Goal: Task Accomplishment & Management: Manage account settings

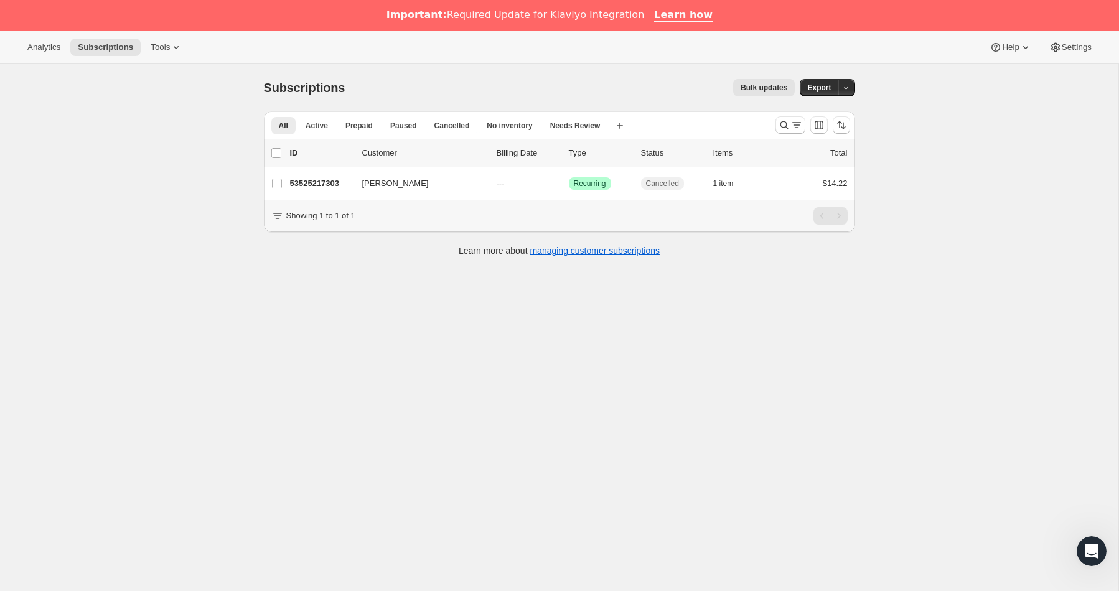
drag, startPoint x: 781, startPoint y: 123, endPoint x: 733, endPoint y: 140, distance: 51.4
click at [781, 123] on icon "Search and filter results" at bounding box center [784, 125] width 12 height 12
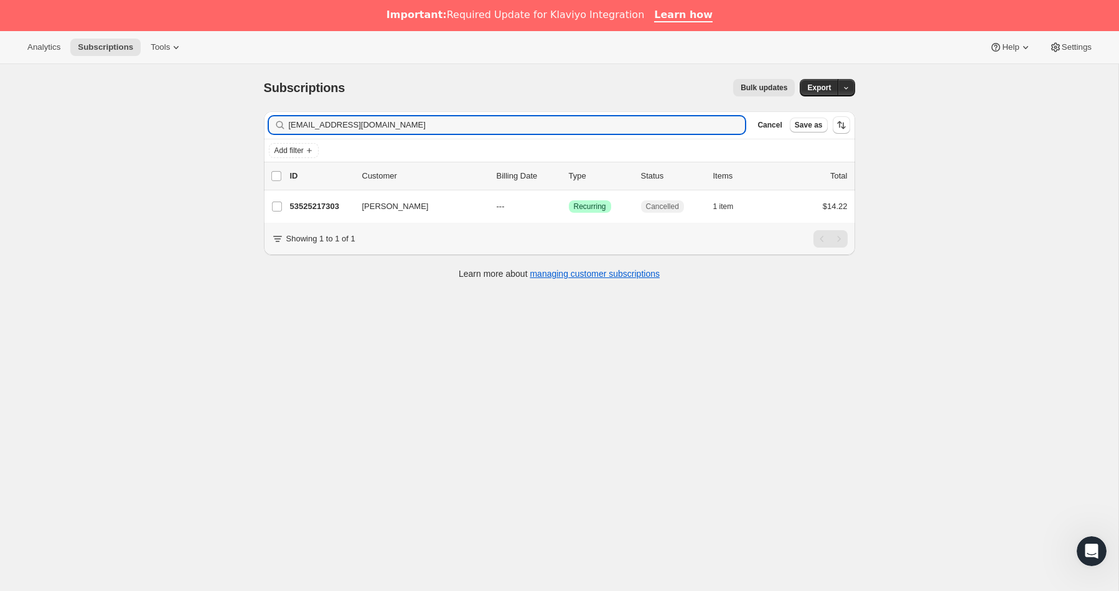
drag, startPoint x: 330, startPoint y: 121, endPoint x: 241, endPoint y: 120, distance: 89.0
click at [242, 120] on div "Subscriptions. This page is ready Subscriptions Bulk updates More actions Bulk …" at bounding box center [559, 359] width 1119 height 591
drag, startPoint x: 342, startPoint y: 126, endPoint x: 261, endPoint y: 120, distance: 81.7
click at [261, 120] on div "Filter subscribers [PERSON_NAME] <[EMAIL_ADDRESS][DOMAIN_NAME]> Clear Cancel Sa…" at bounding box center [554, 196] width 601 height 191
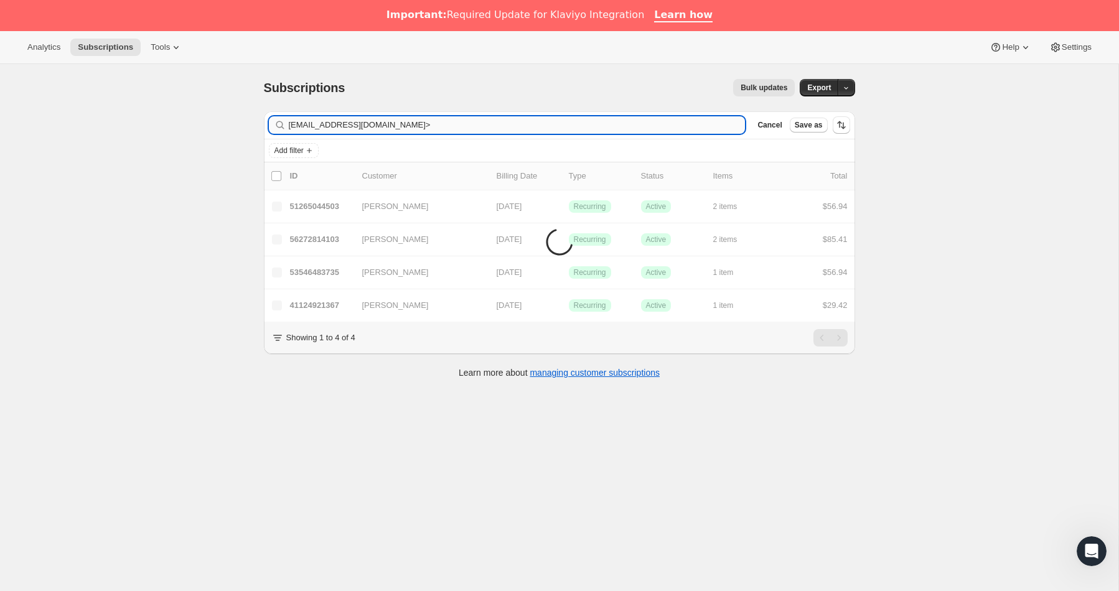
click at [388, 127] on input "[EMAIL_ADDRESS][DOMAIN_NAME]>" at bounding box center [517, 124] width 457 height 17
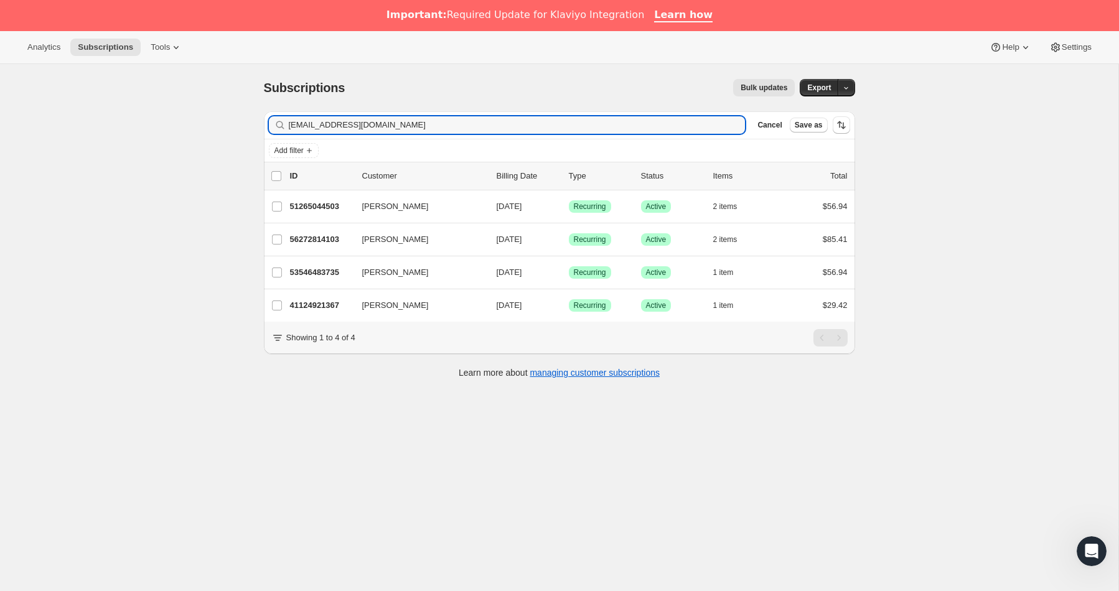
type input "[EMAIL_ADDRESS][DOMAIN_NAME]"
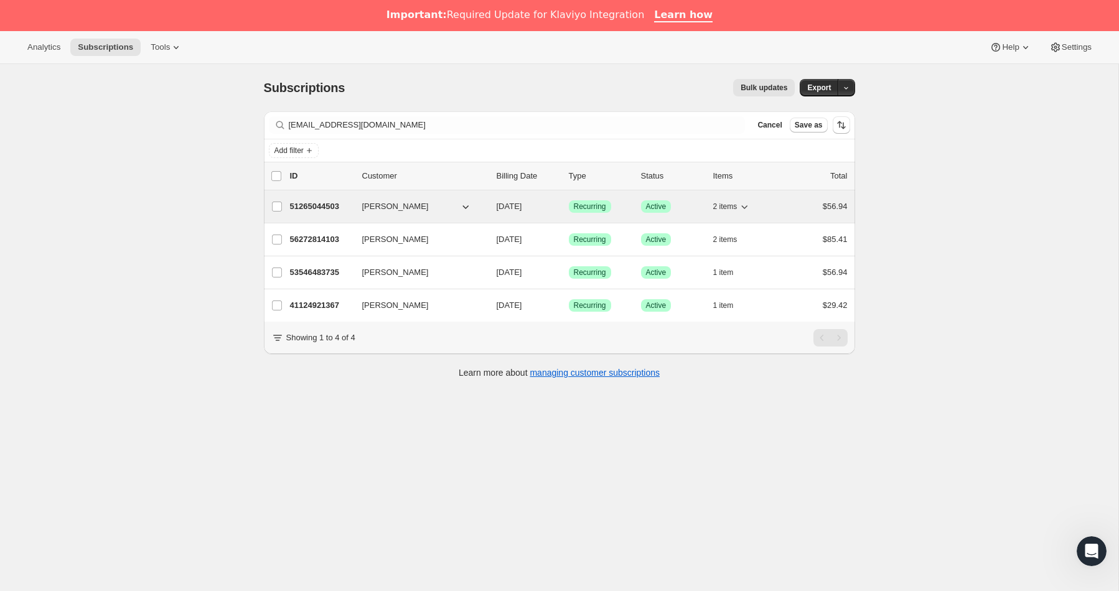
click at [324, 214] on div "51265044503 [PERSON_NAME] [DATE] Success Recurring Success Active 2 items $56.94" at bounding box center [569, 206] width 558 height 17
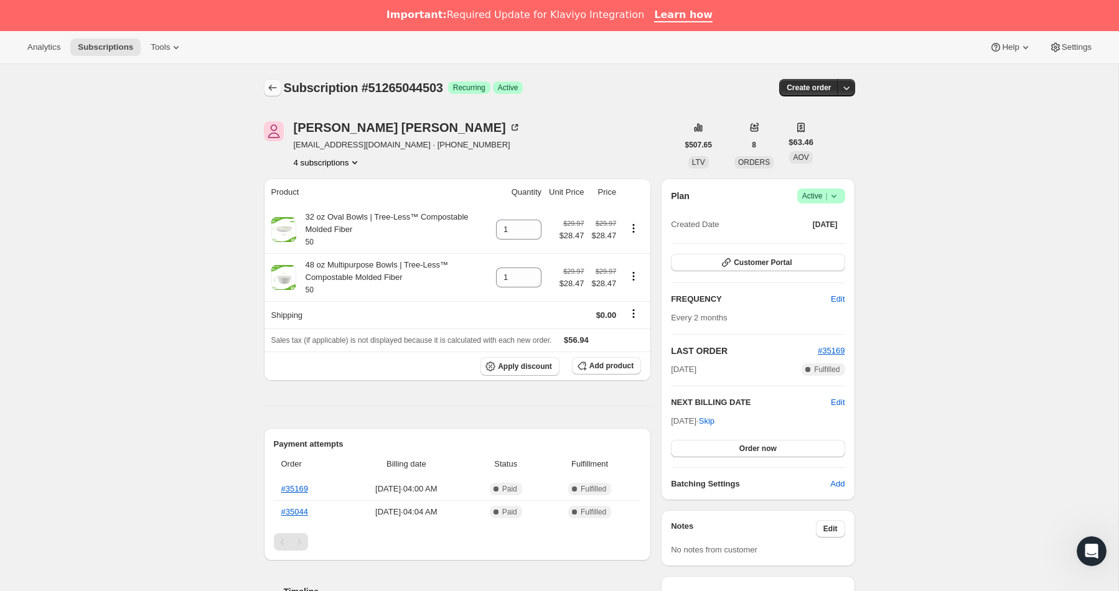
click at [275, 87] on icon "Subscriptions" at bounding box center [272, 88] width 12 height 12
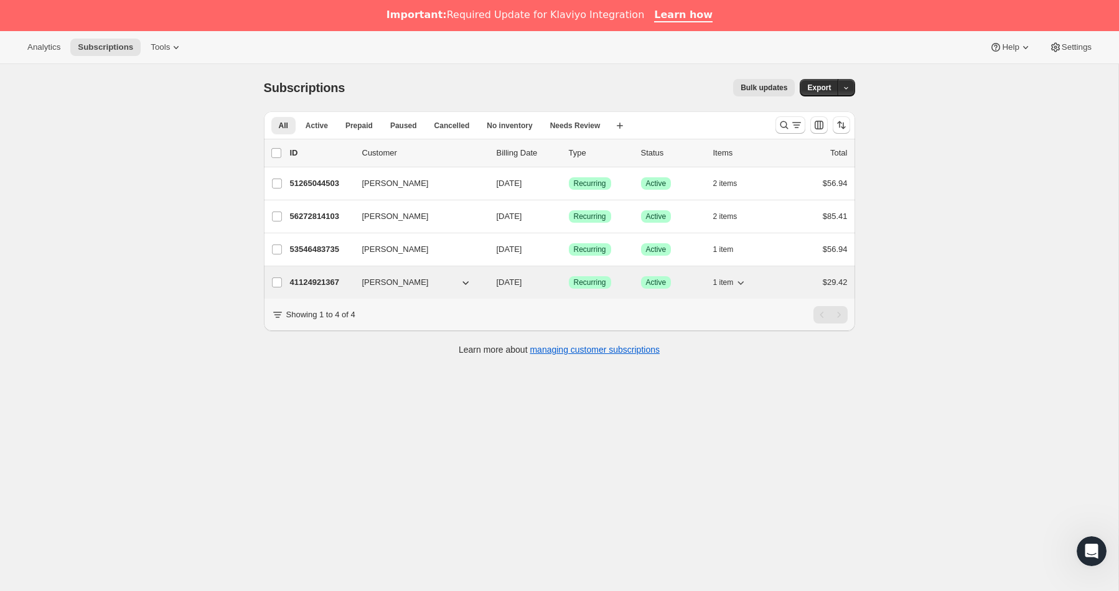
click at [331, 283] on p "41124921367" at bounding box center [321, 282] width 62 height 12
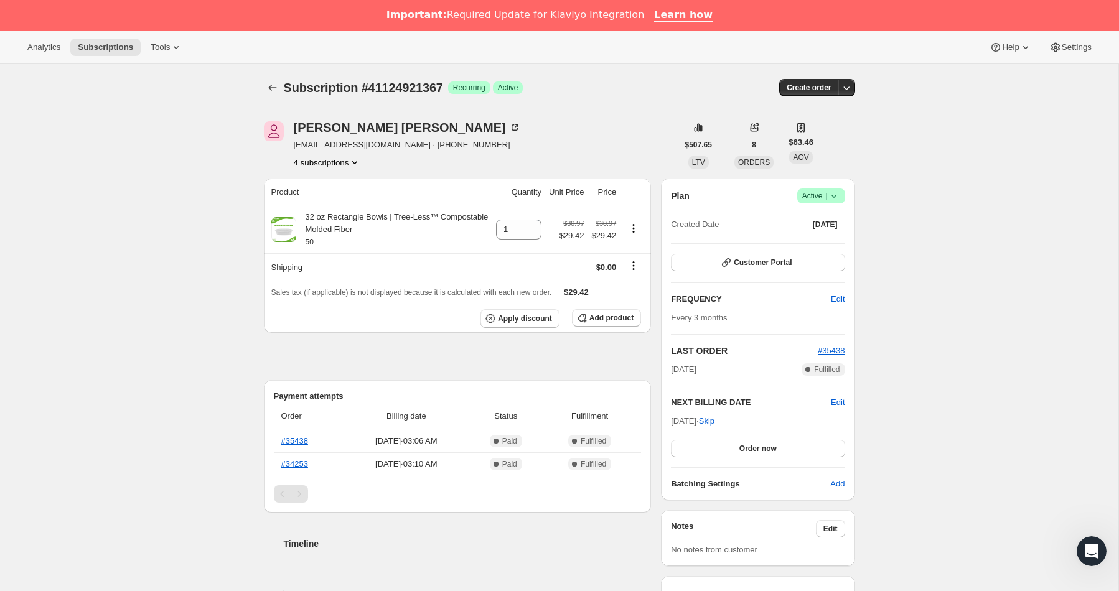
click at [837, 196] on icon at bounding box center [834, 196] width 12 height 12
click at [820, 238] on span "Cancel subscription" at bounding box center [817, 241] width 70 height 9
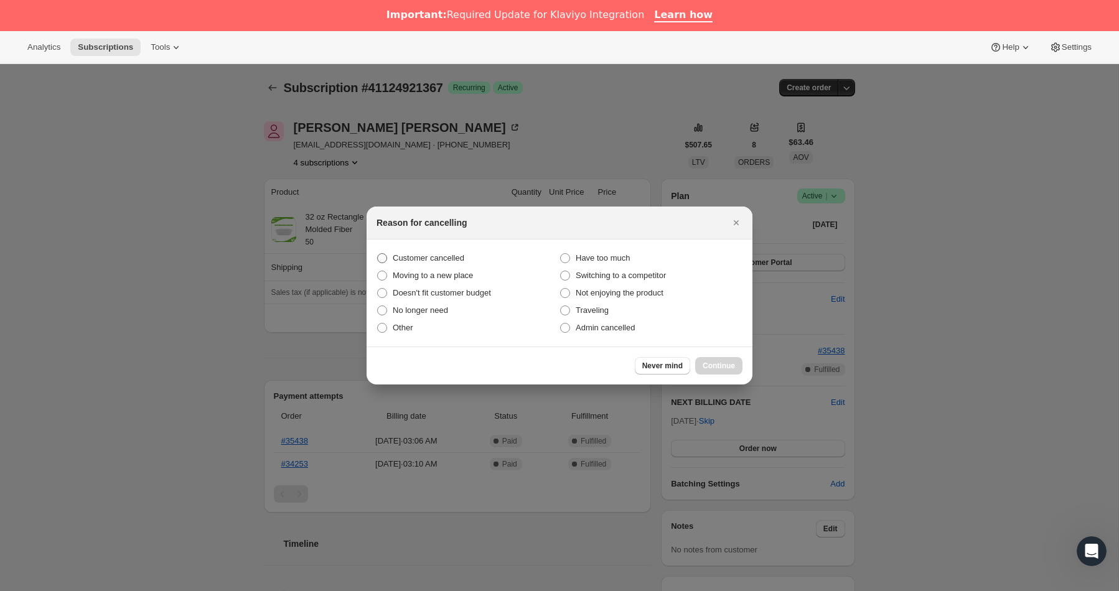
drag, startPoint x: 432, startPoint y: 260, endPoint x: 467, endPoint y: 278, distance: 39.8
click at [432, 260] on span "Customer cancelled" at bounding box center [429, 257] width 72 height 9
click at [378, 254] on input "Customer cancelled" at bounding box center [377, 253] width 1 height 1
radio input "true"
drag, startPoint x: 689, startPoint y: 365, endPoint x: 709, endPoint y: 368, distance: 20.2
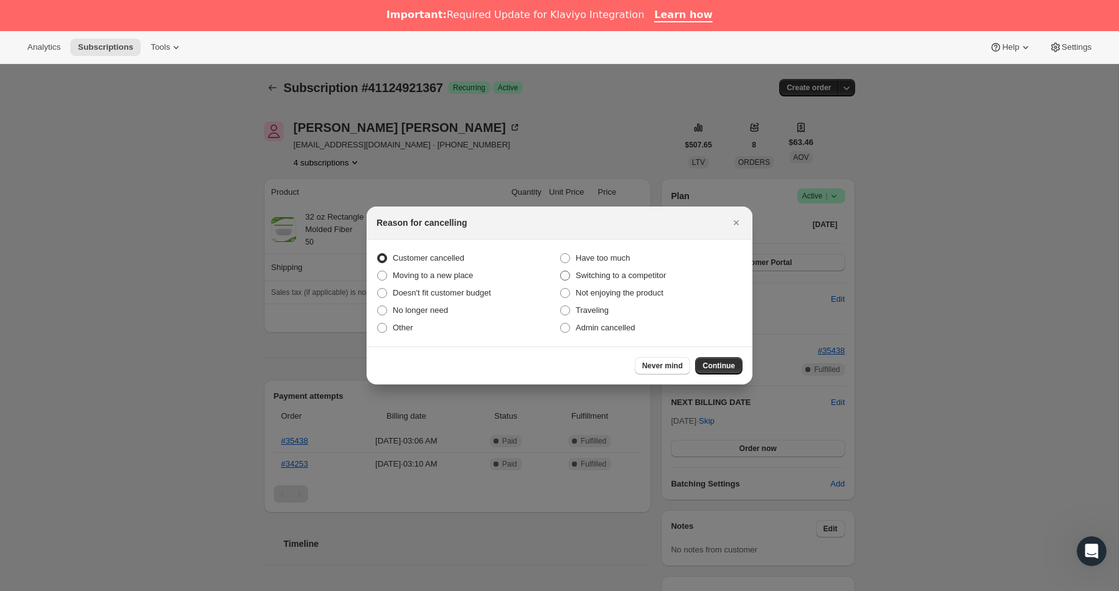
click at [689, 365] on button "Never mind" at bounding box center [662, 365] width 55 height 17
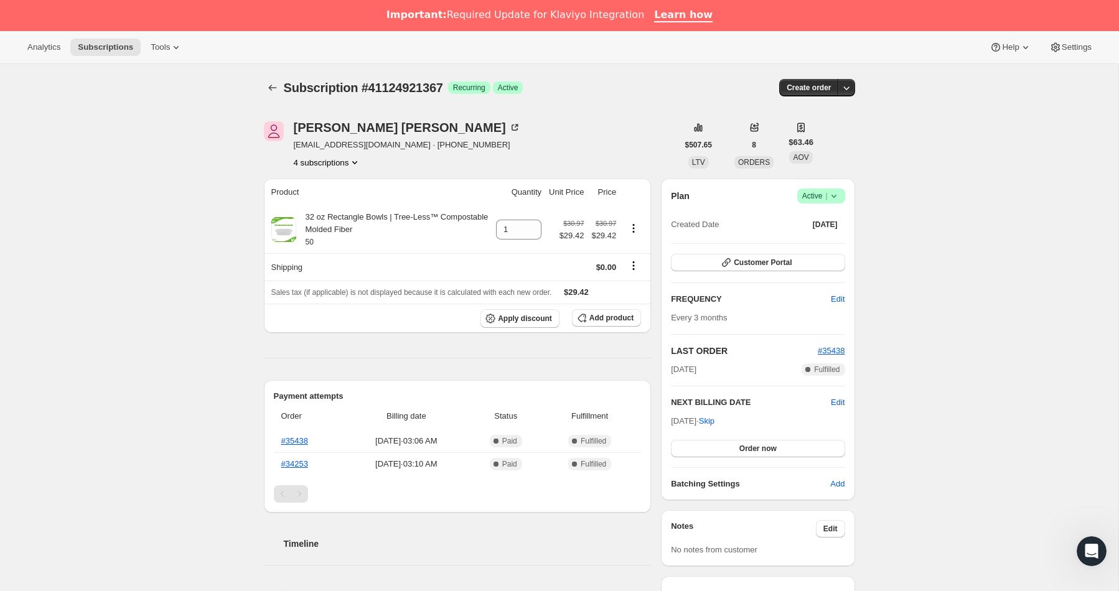
click at [697, 368] on span "[DATE]" at bounding box center [684, 370] width 26 height 12
click at [834, 195] on icon at bounding box center [834, 196] width 12 height 12
click at [816, 239] on span "Cancel subscription" at bounding box center [817, 241] width 70 height 9
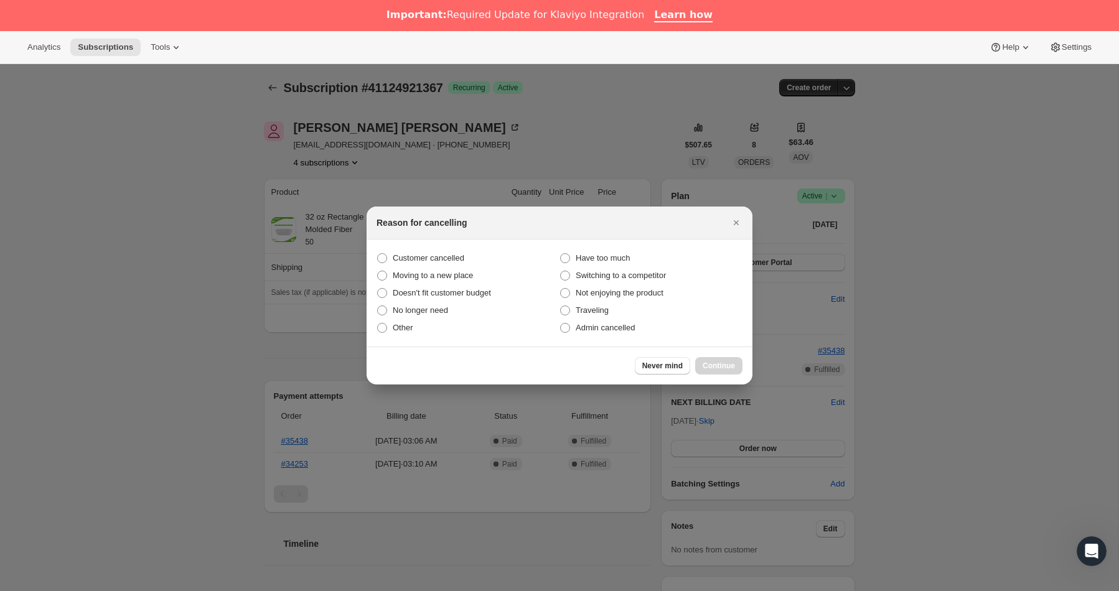
drag, startPoint x: 438, startPoint y: 258, endPoint x: 657, endPoint y: 347, distance: 236.7
click at [439, 258] on span "Customer cancelled" at bounding box center [429, 257] width 72 height 9
click at [377, 256] on span ":r8j:" at bounding box center [382, 258] width 10 height 10
click at [377, 254] on input "Customer cancelled" at bounding box center [377, 253] width 1 height 1
radio input "true"
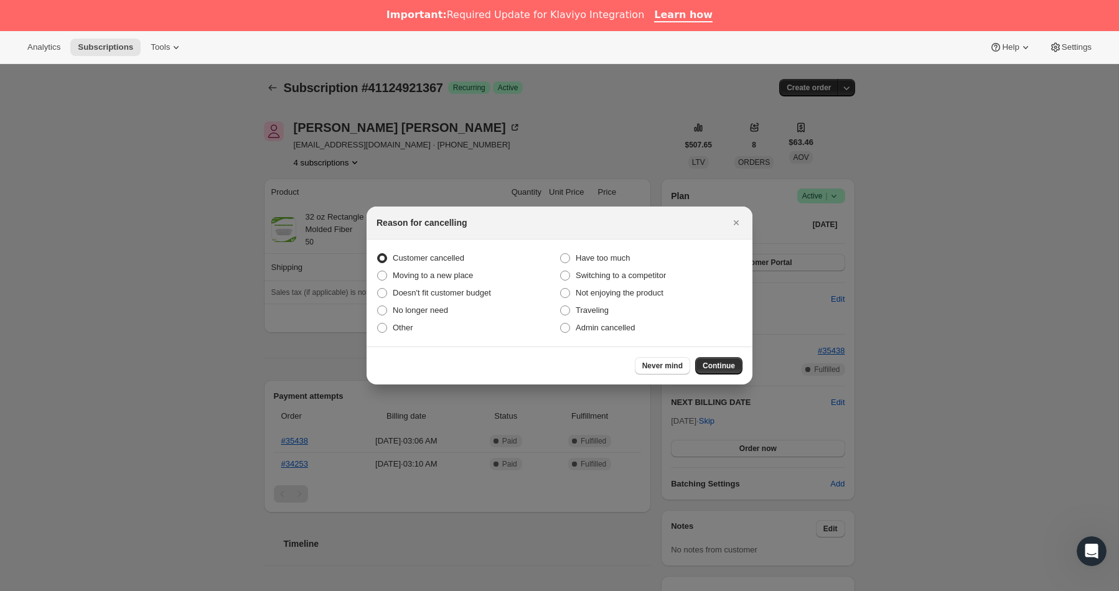
click at [715, 364] on span "Continue" at bounding box center [719, 366] width 32 height 10
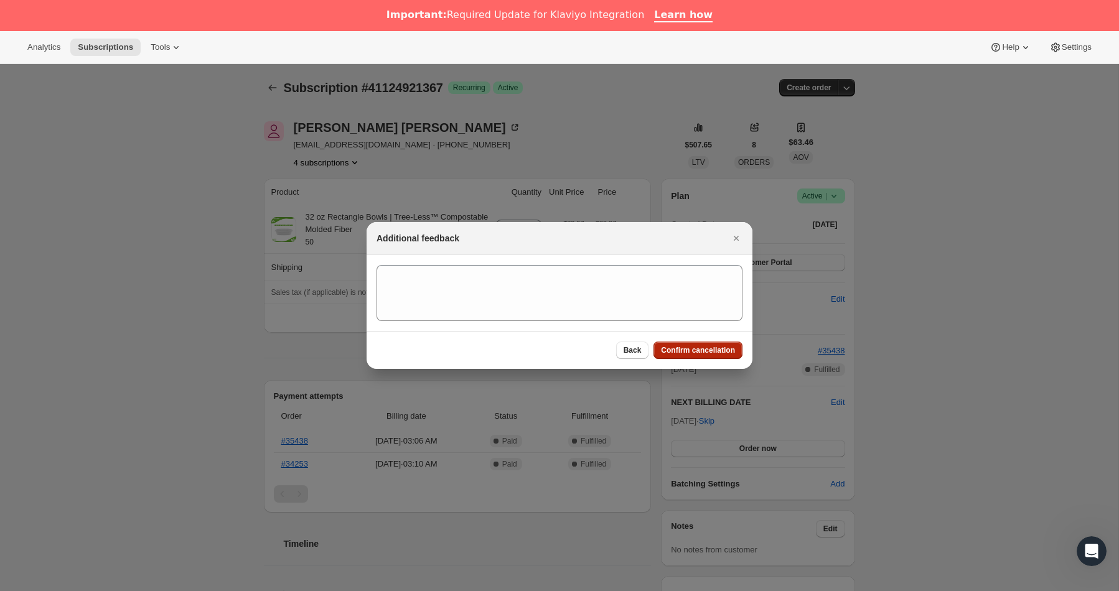
click at [688, 350] on span "Confirm cancellation" at bounding box center [698, 350] width 74 height 10
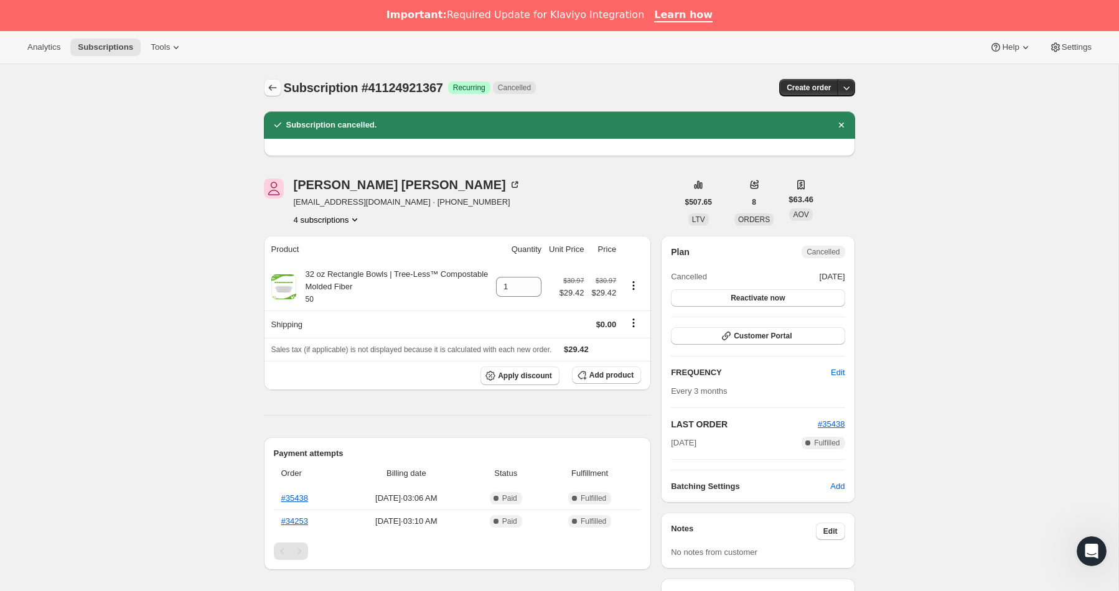
click at [278, 87] on icon "Subscriptions" at bounding box center [272, 88] width 12 height 12
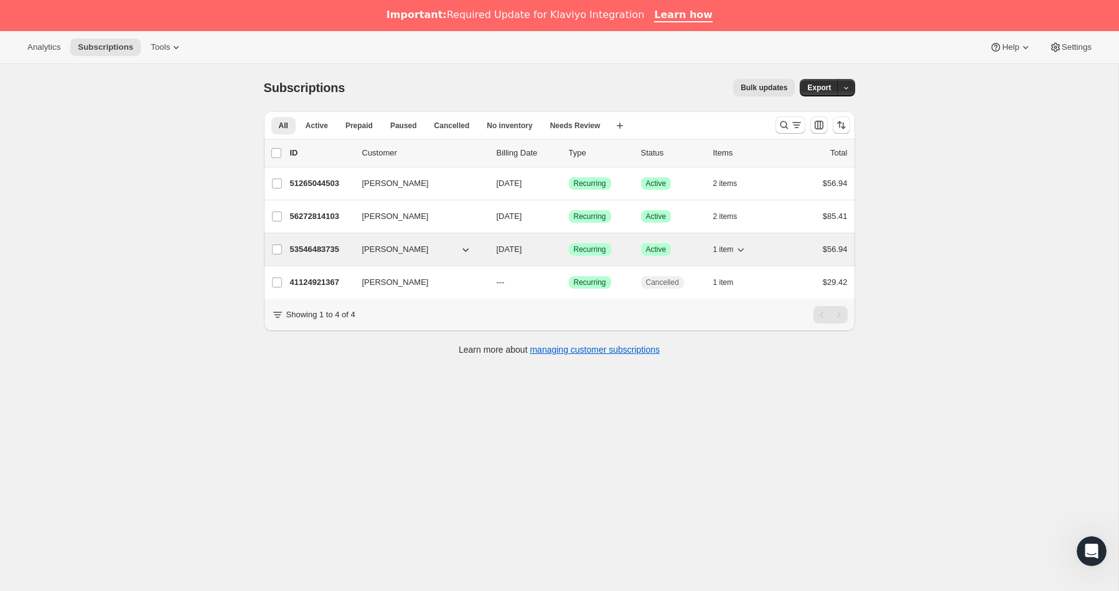
click at [322, 253] on p "53546483735" at bounding box center [321, 249] width 62 height 12
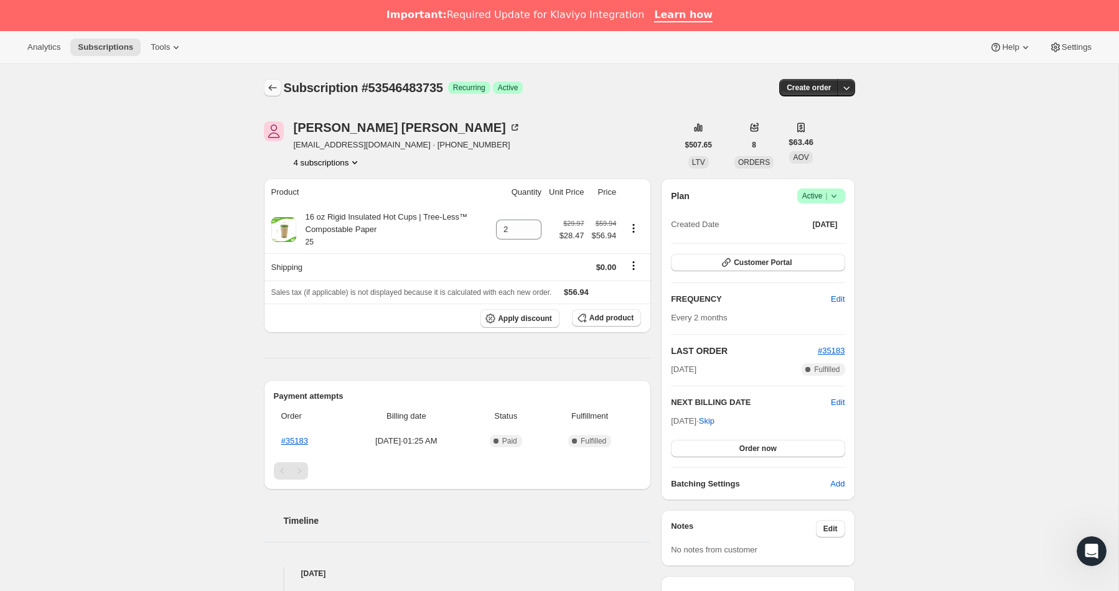
click at [273, 91] on icon "Subscriptions" at bounding box center [272, 88] width 12 height 12
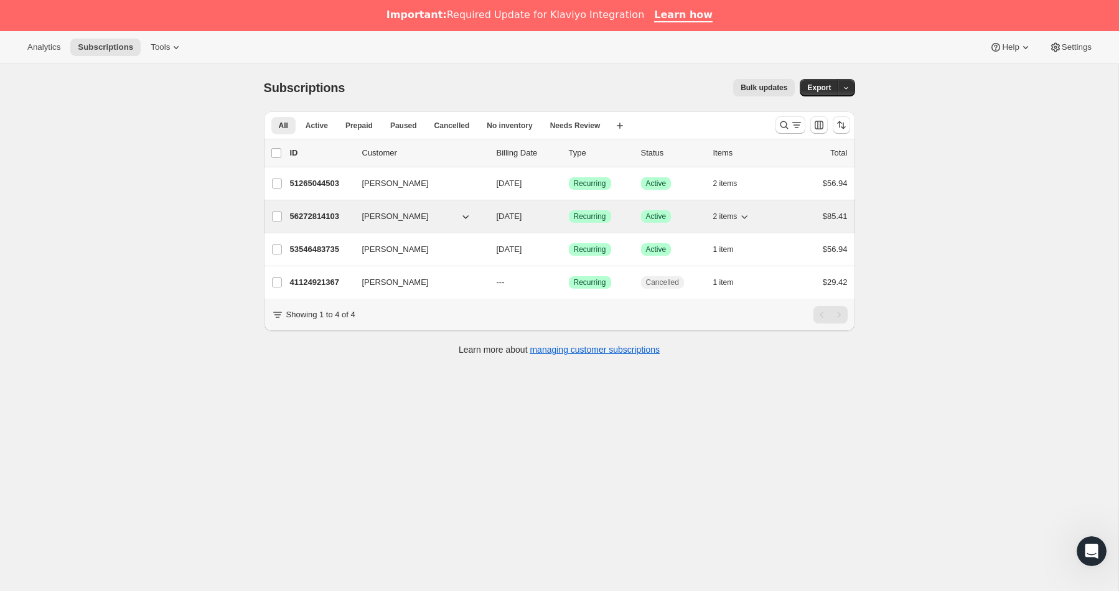
click at [337, 211] on p "56272814103" at bounding box center [321, 216] width 62 height 12
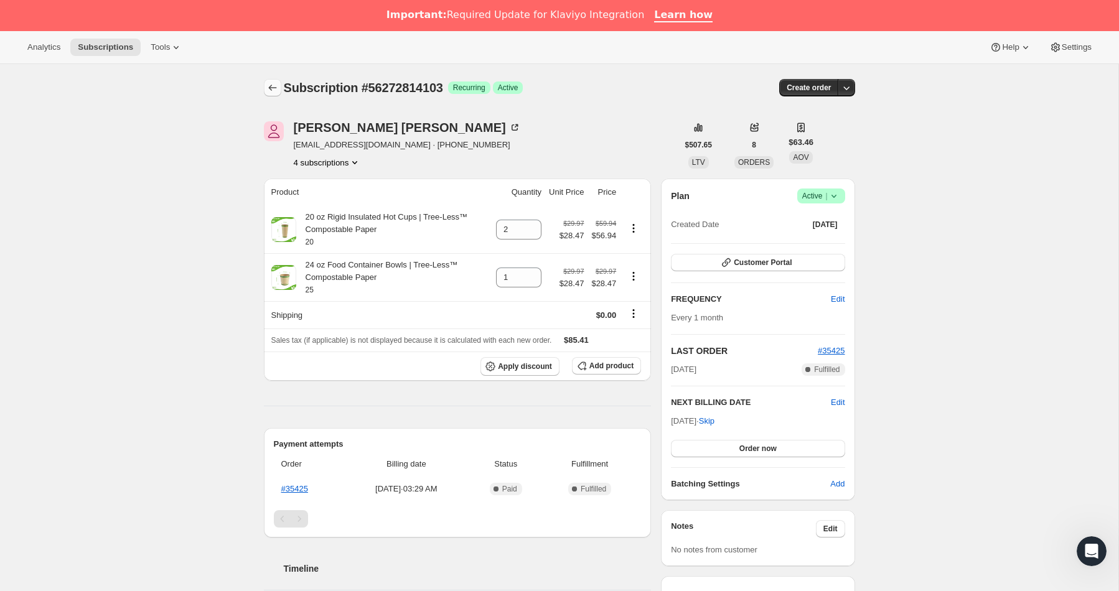
click at [271, 90] on icon "Subscriptions" at bounding box center [272, 88] width 8 height 6
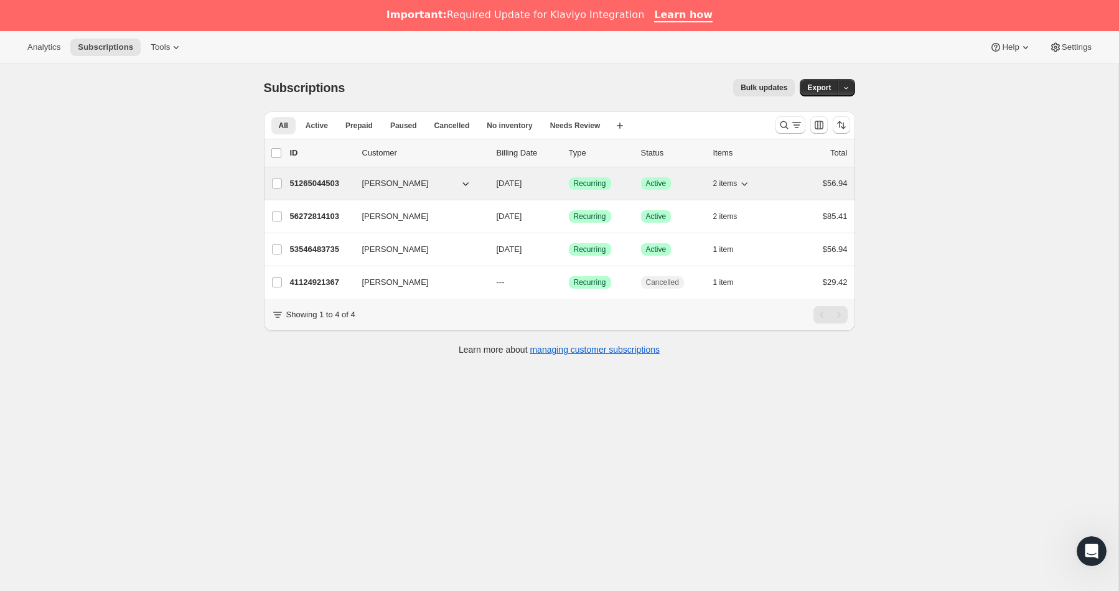
click at [329, 185] on p "51265044503" at bounding box center [321, 183] width 62 height 12
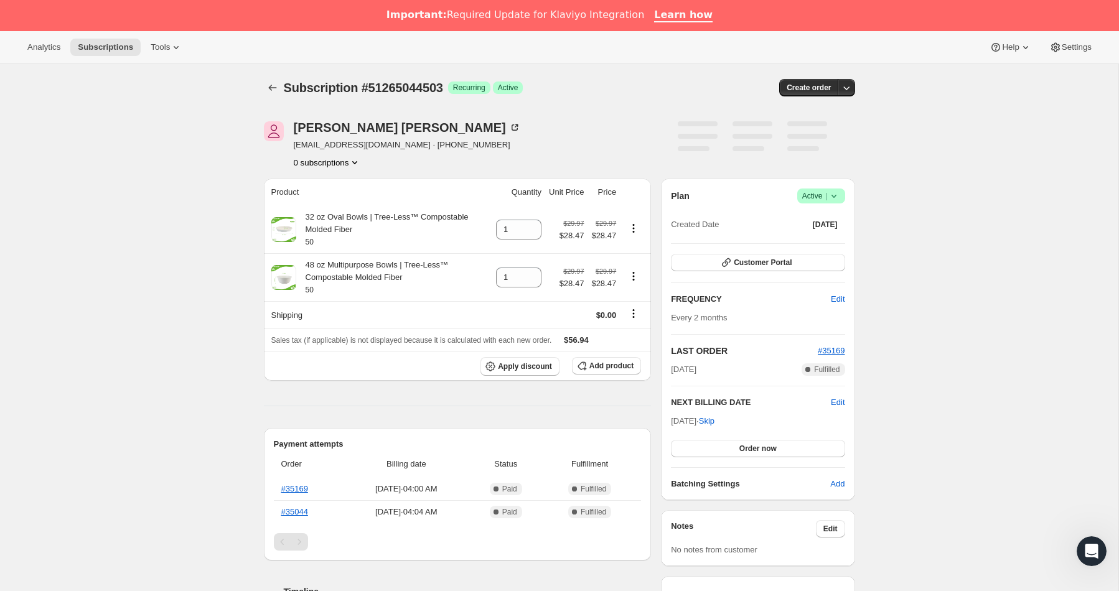
click at [834, 194] on icon at bounding box center [834, 196] width 12 height 12
click at [795, 240] on span "Cancel subscription" at bounding box center [817, 241] width 70 height 9
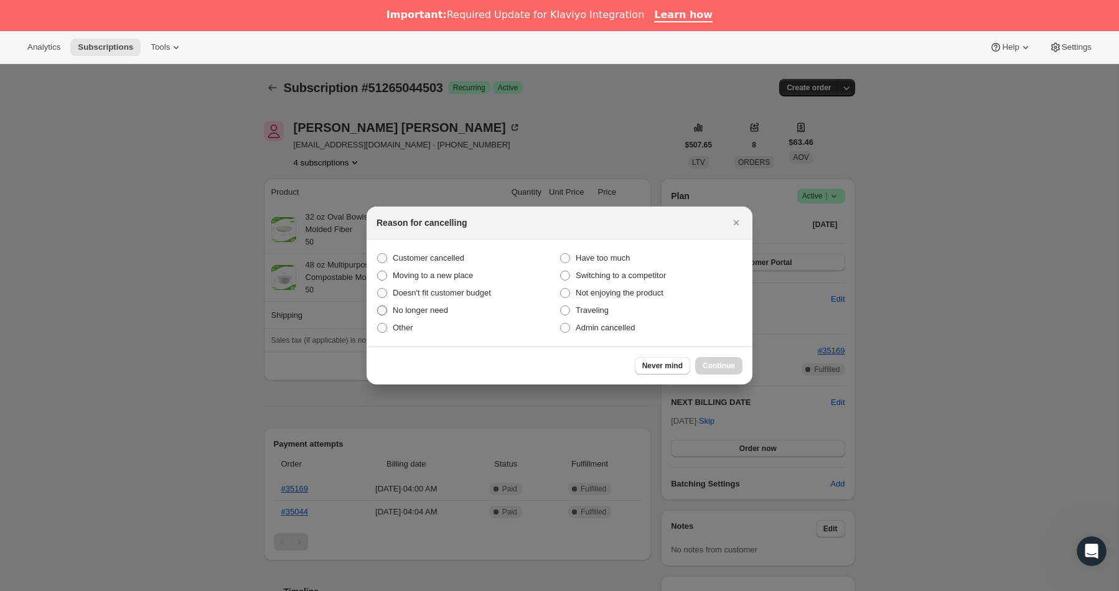
drag, startPoint x: 408, startPoint y: 261, endPoint x: 532, endPoint y: 308, distance: 133.2
click at [408, 261] on span "Customer cancelled" at bounding box center [429, 257] width 72 height 9
click at [378, 254] on input "Customer cancelled" at bounding box center [377, 253] width 1 height 1
radio input "true"
click at [709, 368] on span "Continue" at bounding box center [719, 366] width 32 height 10
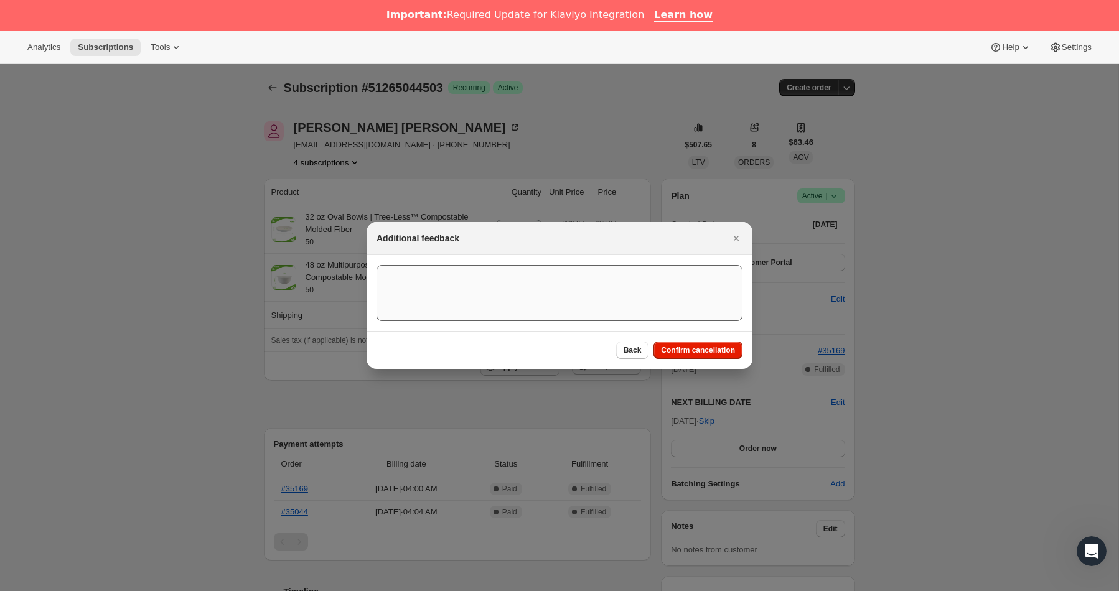
click at [665, 348] on span "Confirm cancellation" at bounding box center [698, 350] width 74 height 10
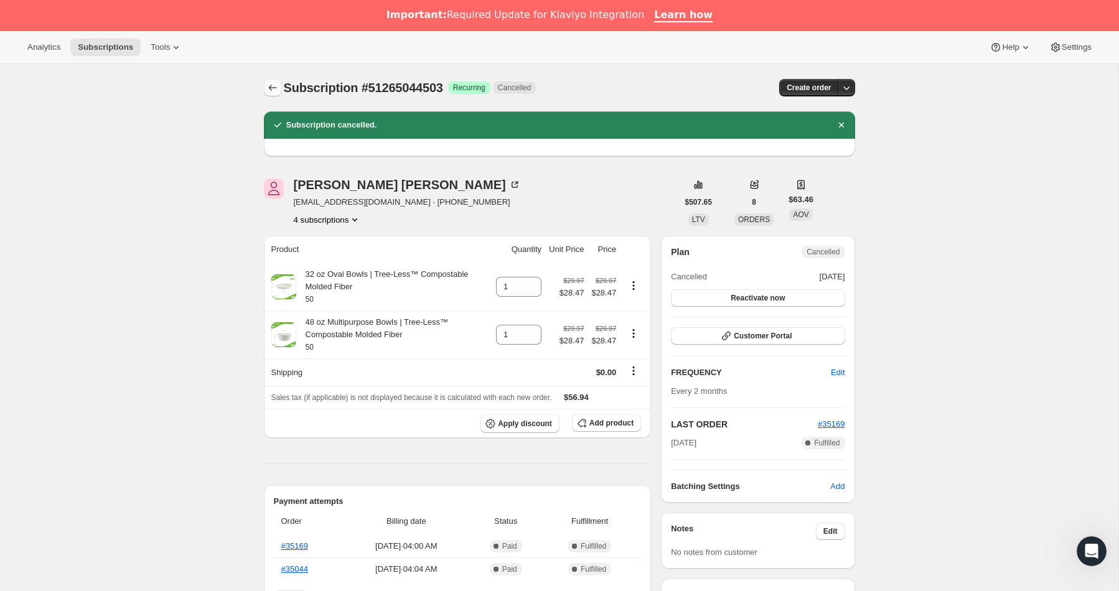
click at [266, 87] on icon "Subscriptions" at bounding box center [272, 88] width 12 height 12
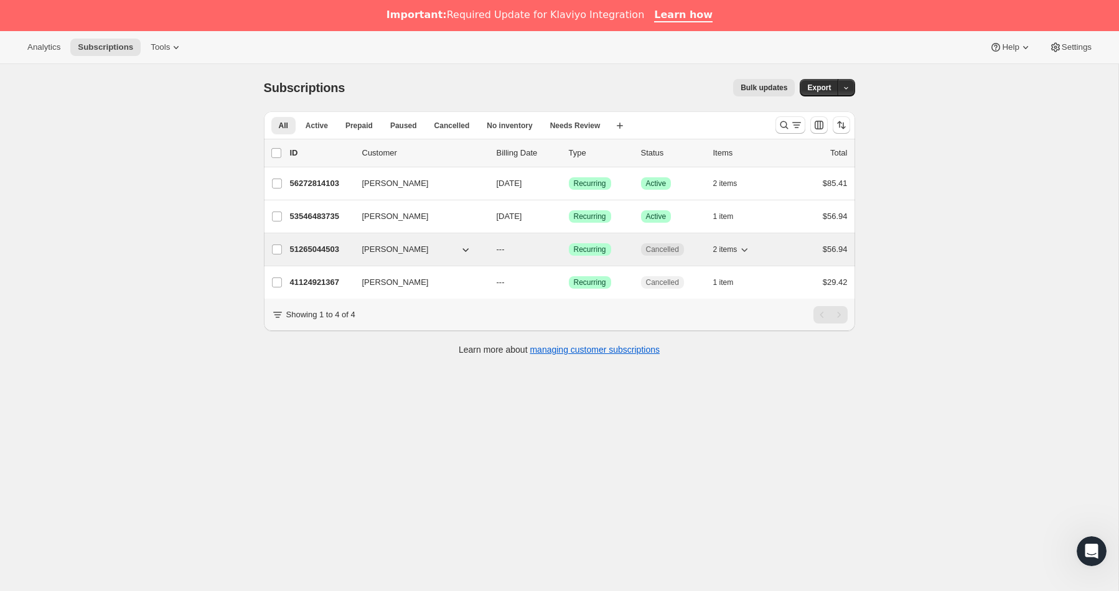
click at [320, 244] on p "51265044503" at bounding box center [321, 249] width 62 height 12
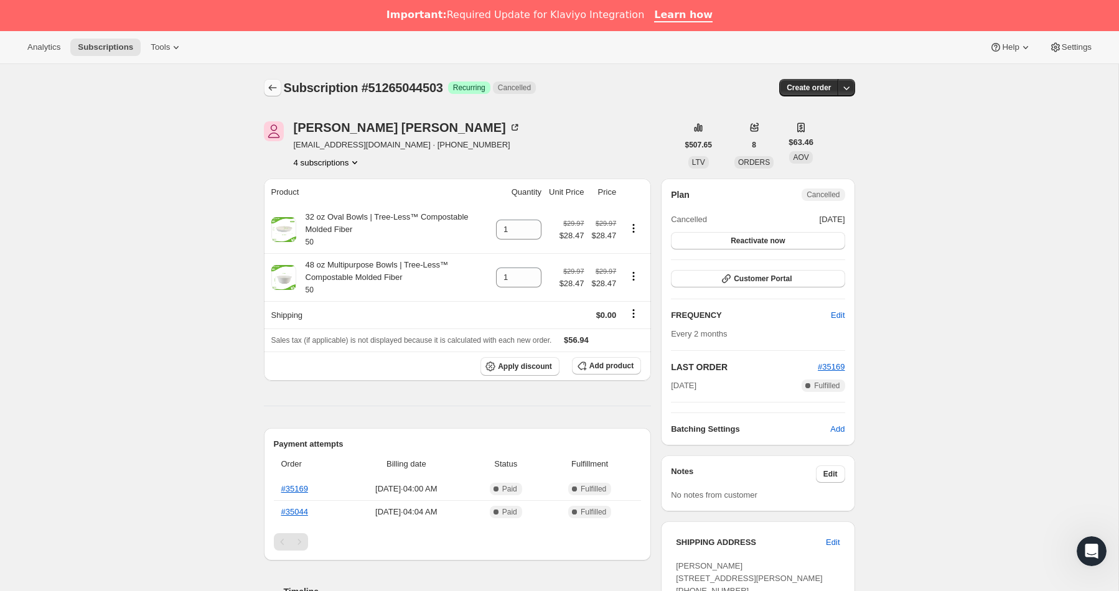
click at [268, 90] on icon "Subscriptions" at bounding box center [272, 88] width 12 height 12
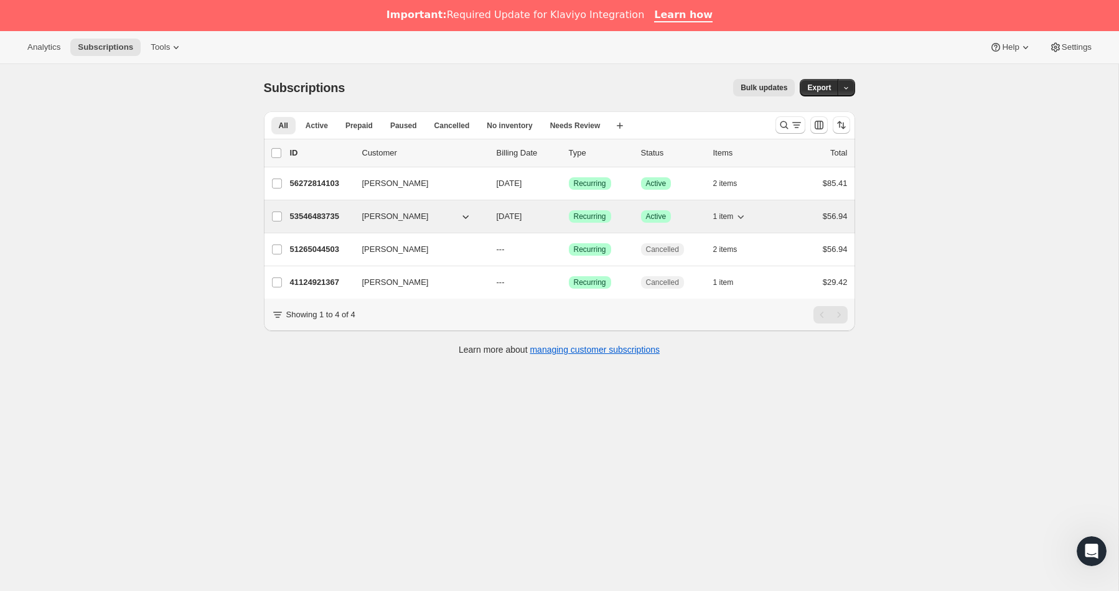
click at [307, 212] on p "53546483735" at bounding box center [321, 216] width 62 height 12
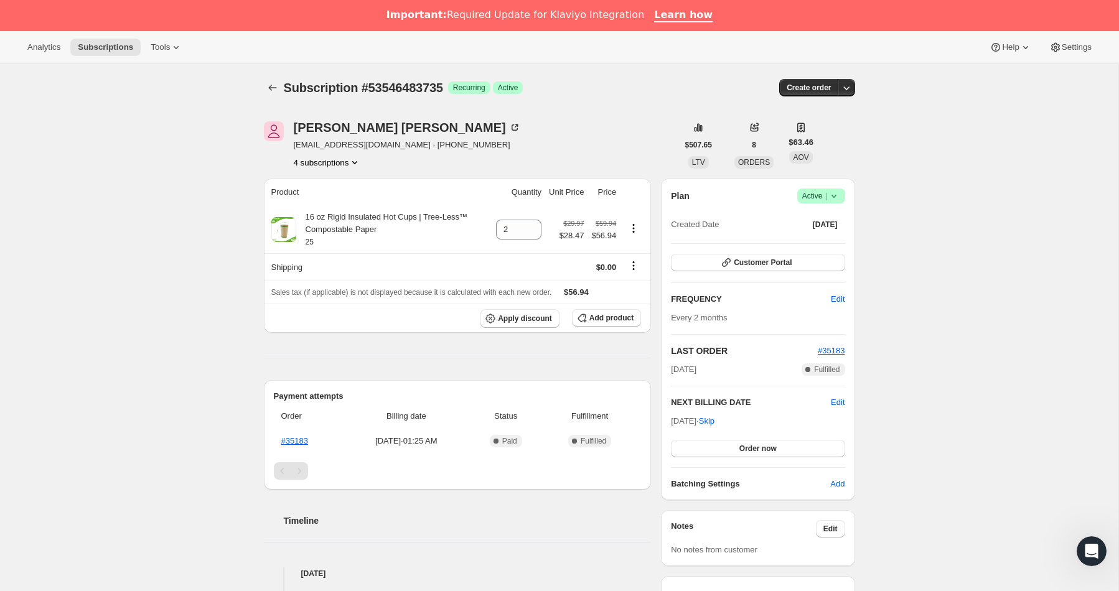
click at [832, 195] on icon at bounding box center [834, 196] width 12 height 12
click at [791, 242] on span "Cancel subscription" at bounding box center [817, 241] width 70 height 9
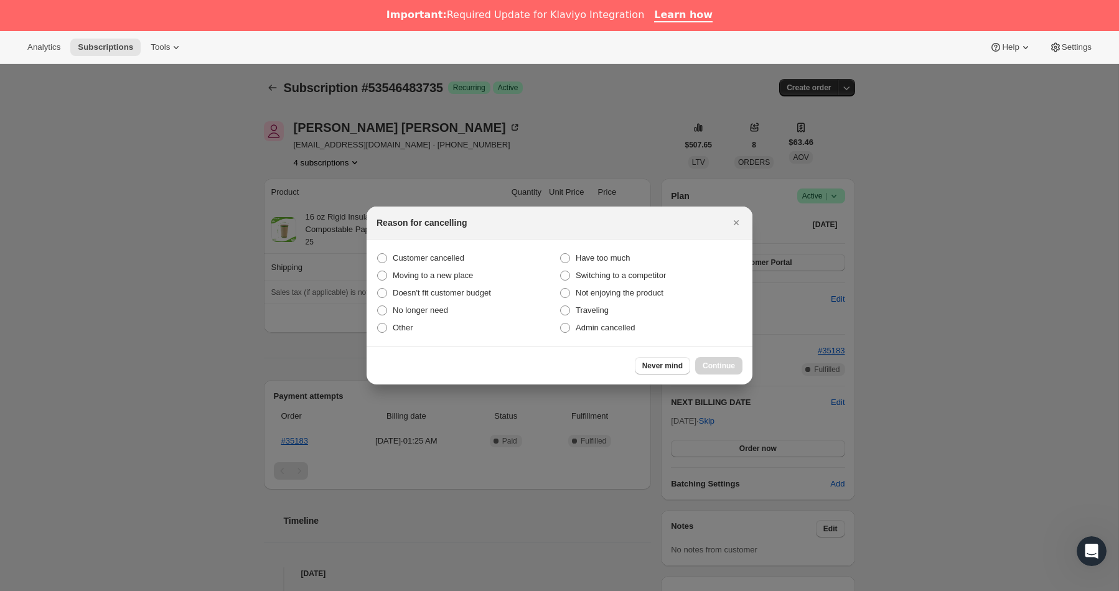
drag, startPoint x: 418, startPoint y: 258, endPoint x: 624, endPoint y: 343, distance: 223.0
click at [418, 258] on span "Customer cancelled" at bounding box center [429, 257] width 72 height 9
click at [378, 254] on input "Customer cancelled" at bounding box center [377, 253] width 1 height 1
radio input "true"
click at [723, 367] on span "Continue" at bounding box center [719, 366] width 32 height 10
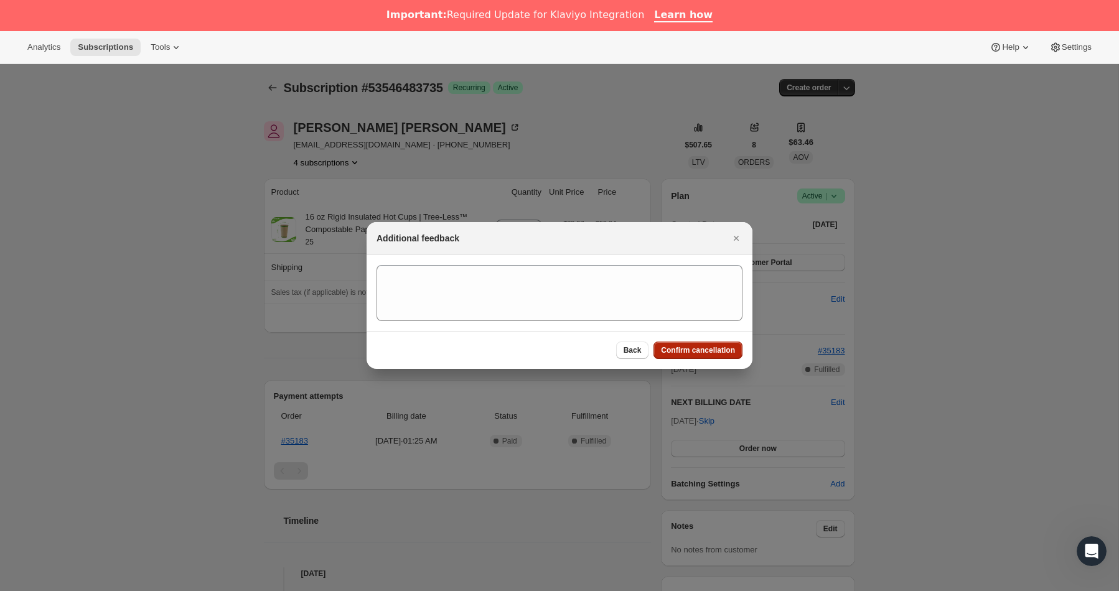
click at [707, 350] on span "Confirm cancellation" at bounding box center [698, 350] width 74 height 10
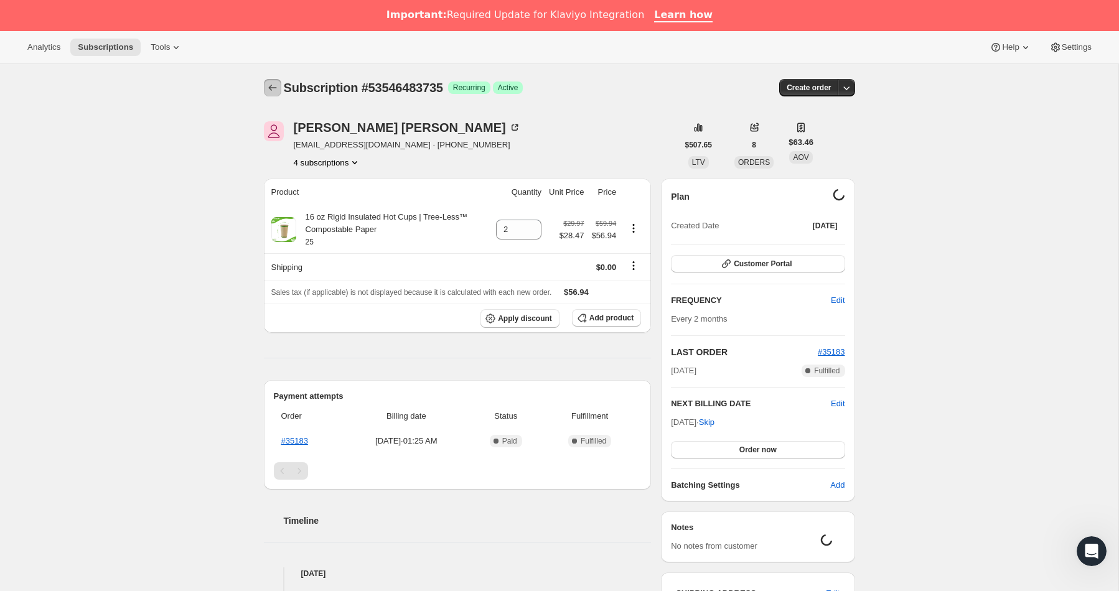
click at [273, 82] on icon "Subscriptions" at bounding box center [272, 88] width 12 height 12
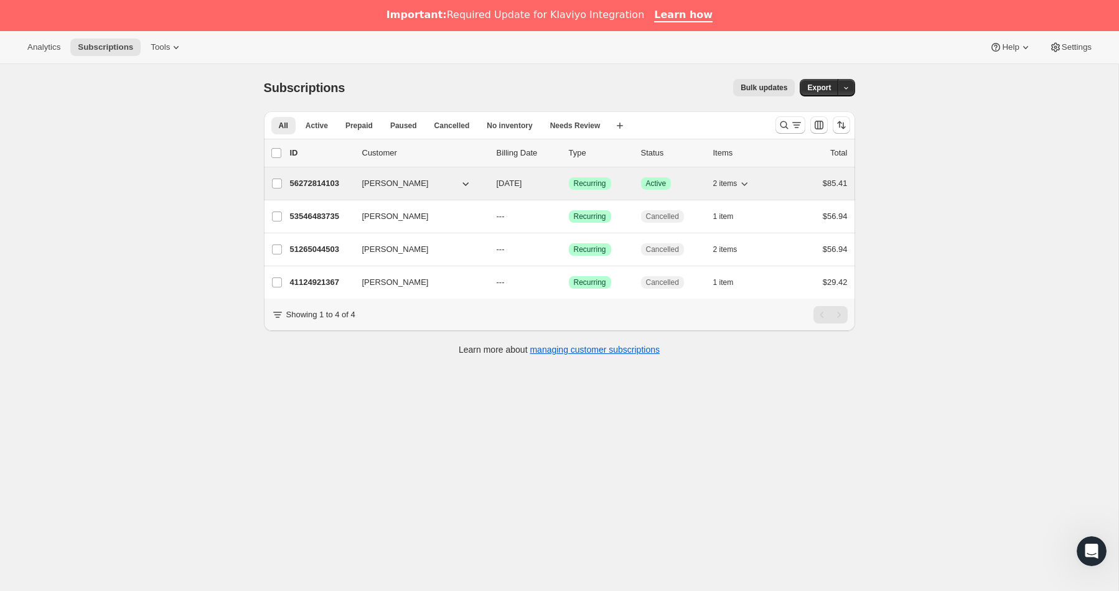
click at [326, 186] on p "56272814103" at bounding box center [321, 183] width 62 height 12
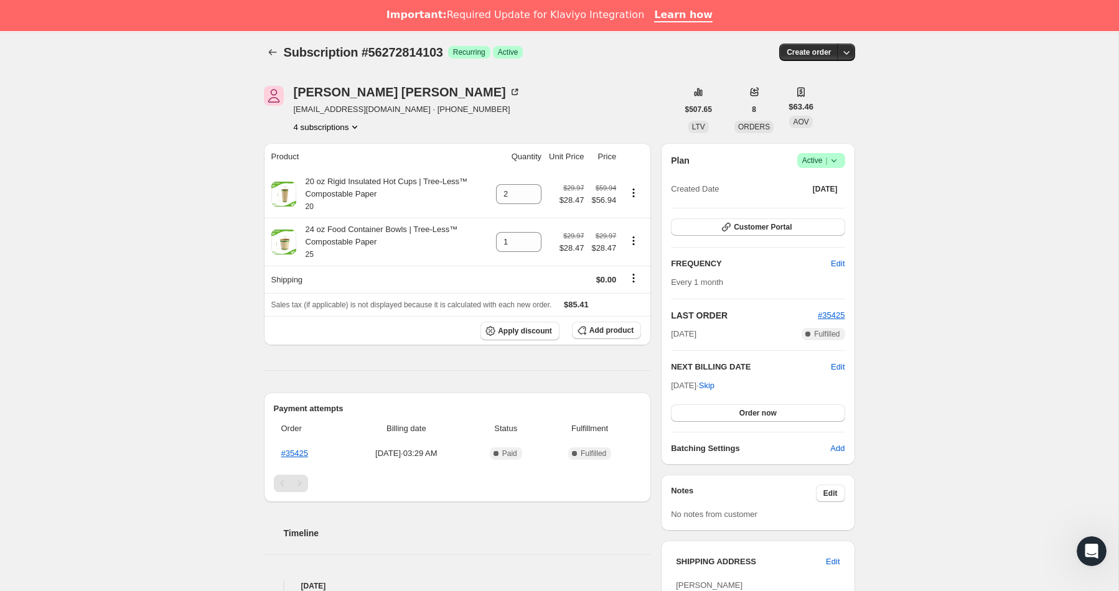
scroll to position [37, 0]
click at [268, 49] on icon "Subscriptions" at bounding box center [272, 51] width 12 height 12
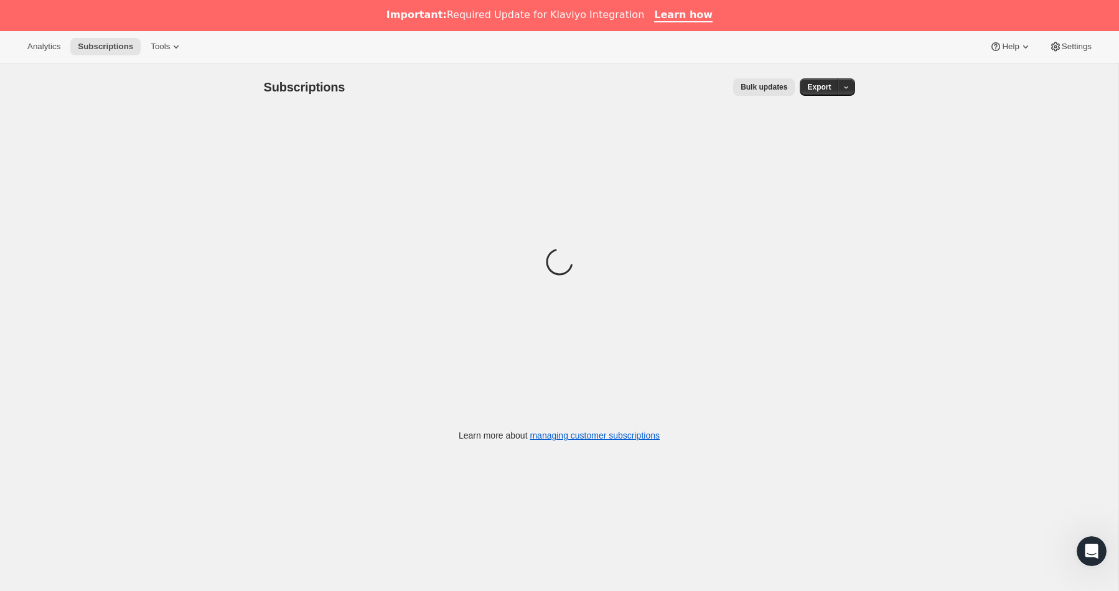
scroll to position [2, 0]
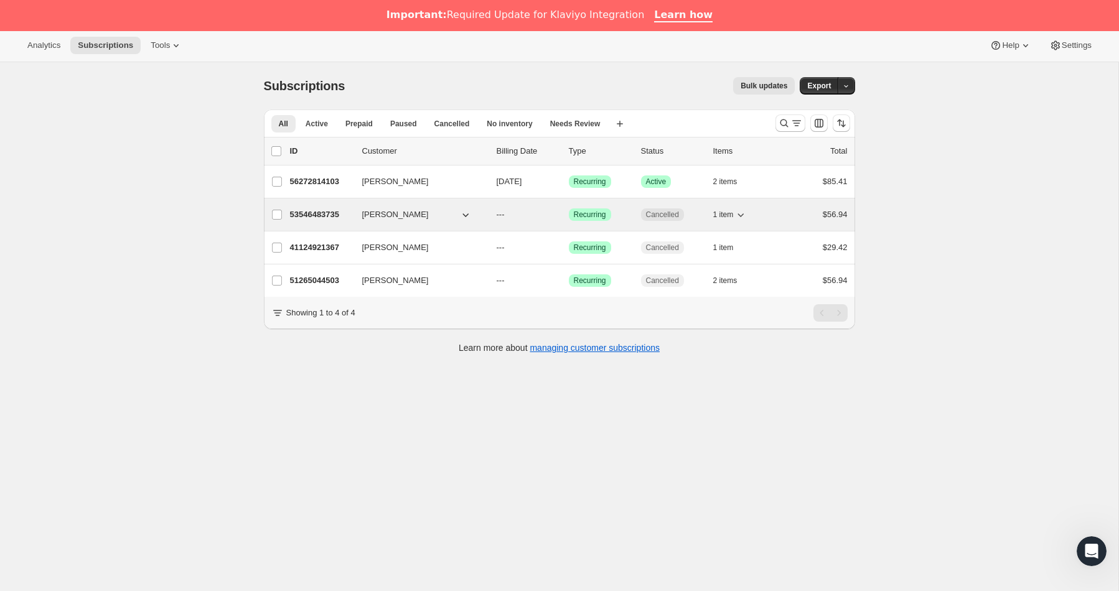
click at [323, 221] on div "53546483735 Janet Parker --- Success Recurring Cancelled 1 item $56.94" at bounding box center [569, 214] width 558 height 17
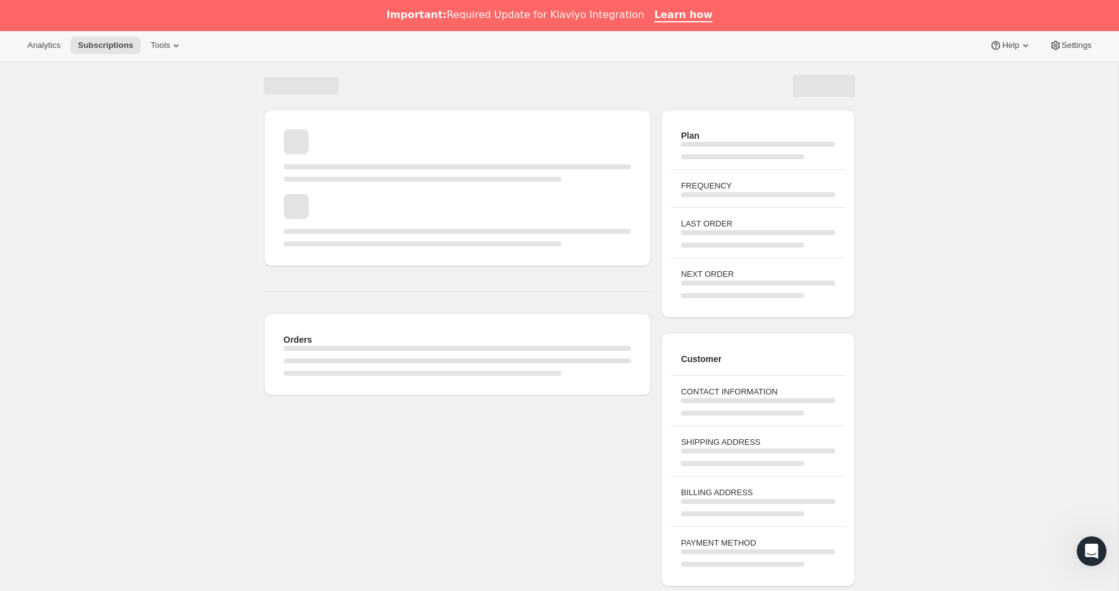
scroll to position [3, 0]
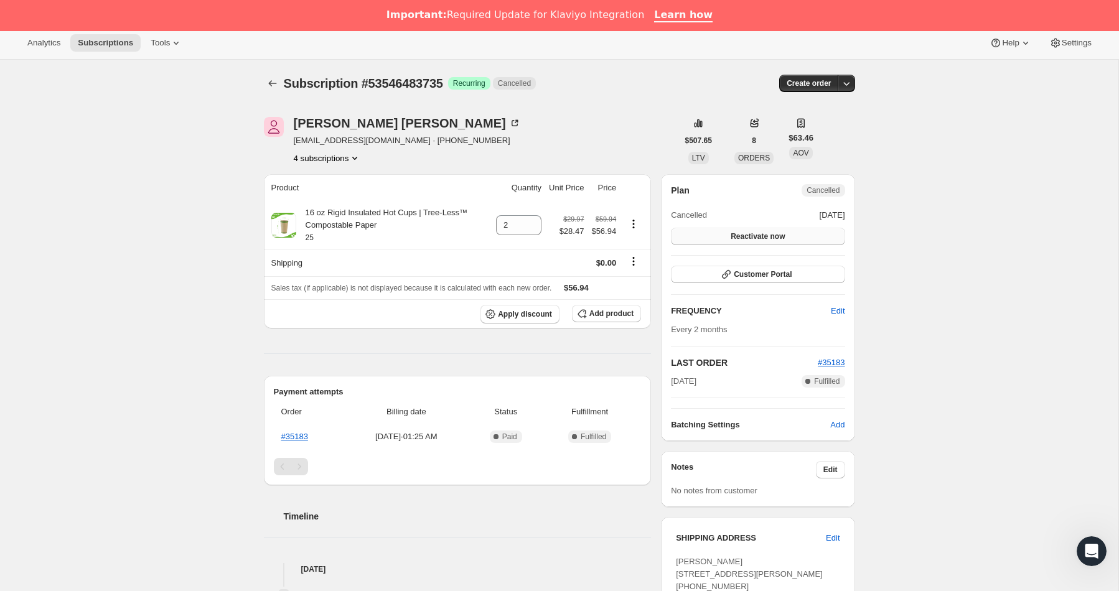
click at [761, 240] on span "Reactivate now" at bounding box center [758, 237] width 54 height 10
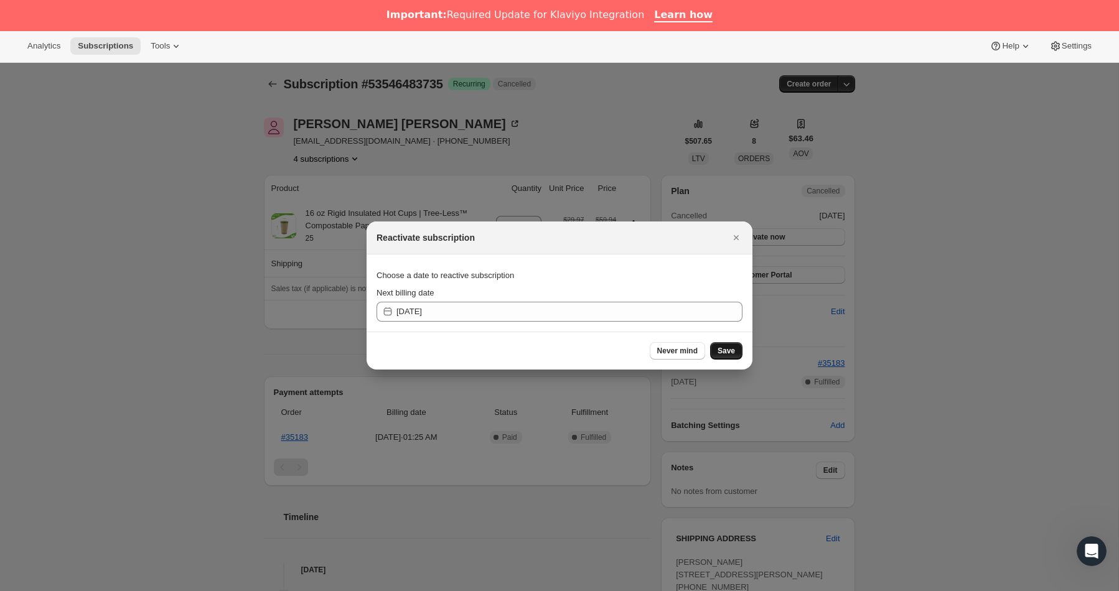
click at [720, 353] on span "Save" at bounding box center [726, 351] width 17 height 10
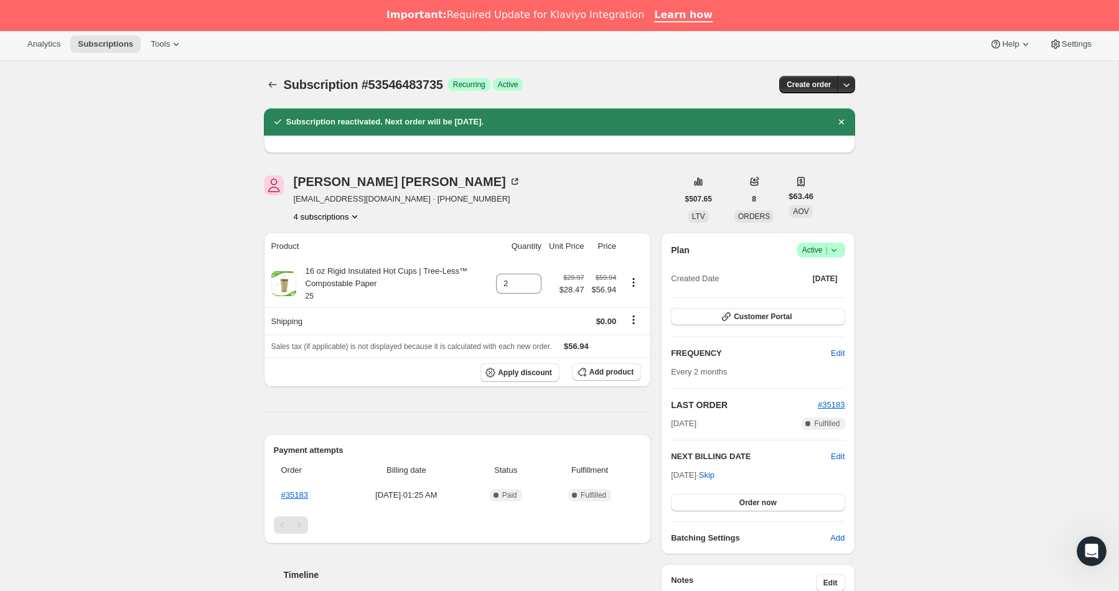
scroll to position [4, 0]
